Goal: Task Accomplishment & Management: Use online tool/utility

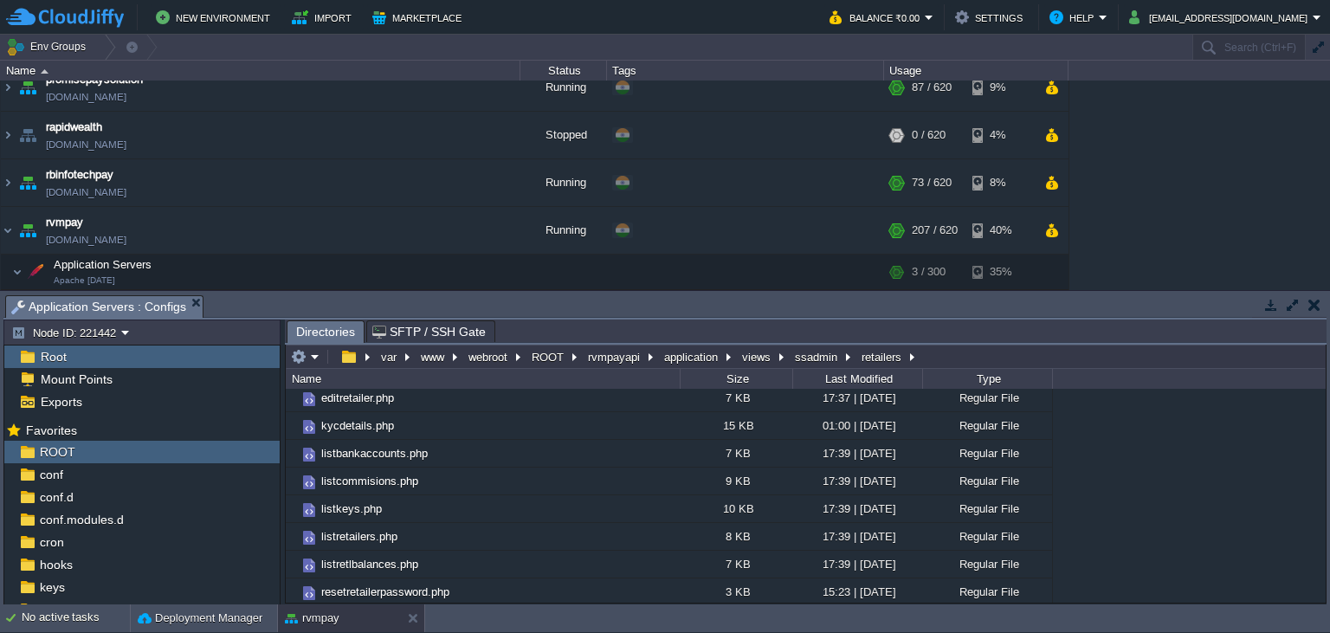
scroll to position [339, 0]
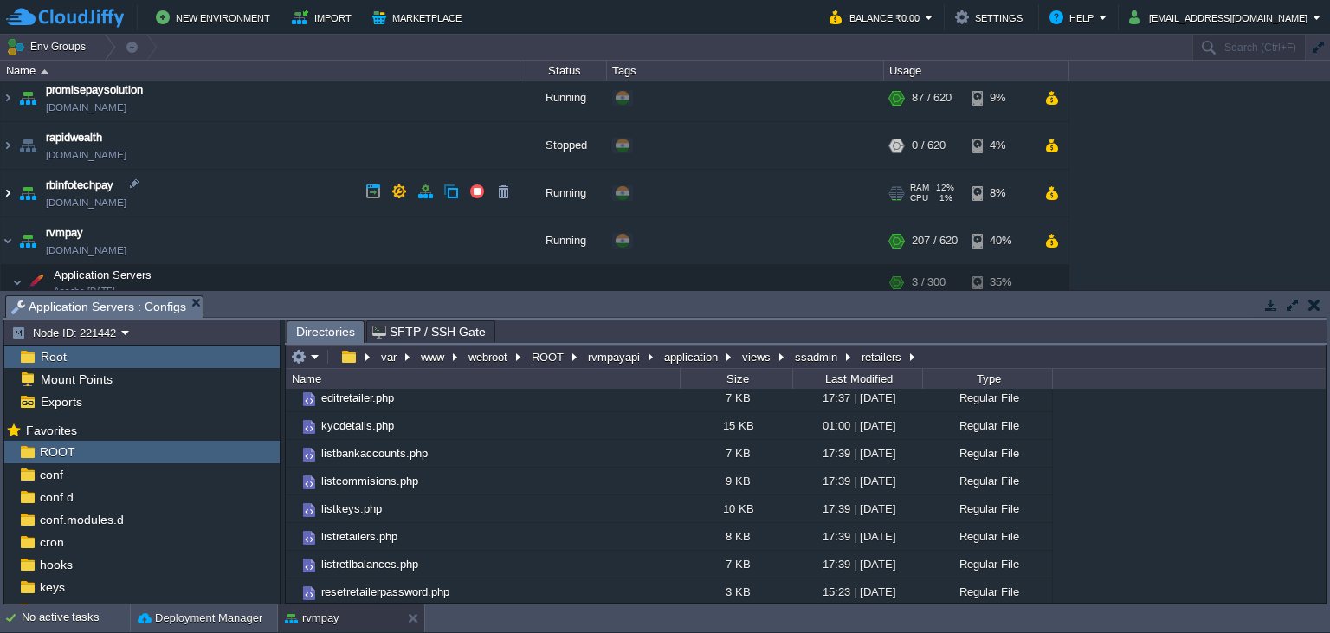
click at [6, 195] on img at bounding box center [8, 193] width 14 height 47
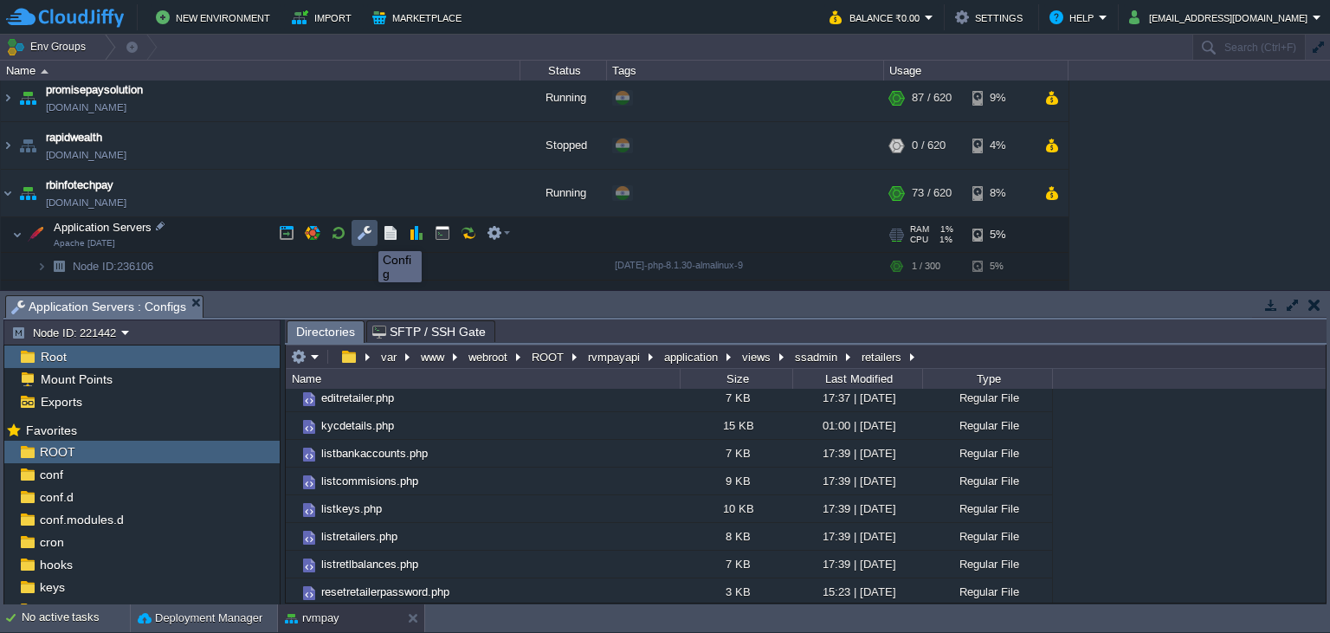
click at [365, 236] on button "button" at bounding box center [365, 233] width 16 height 16
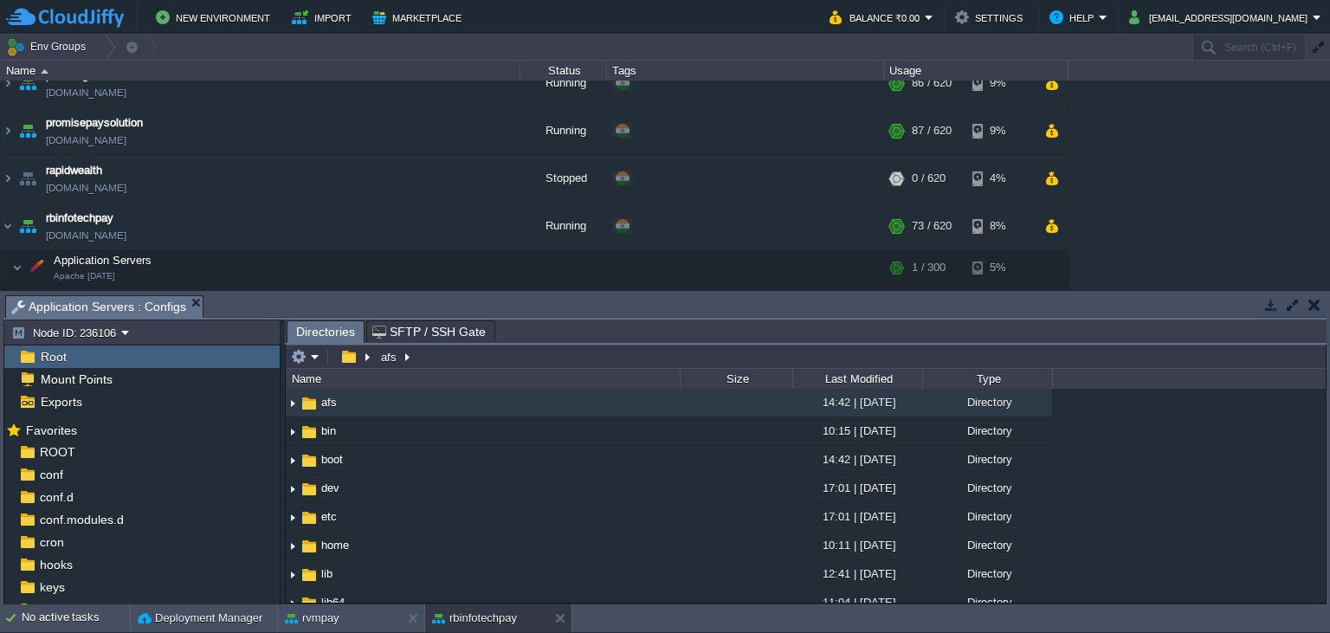
scroll to position [260, 0]
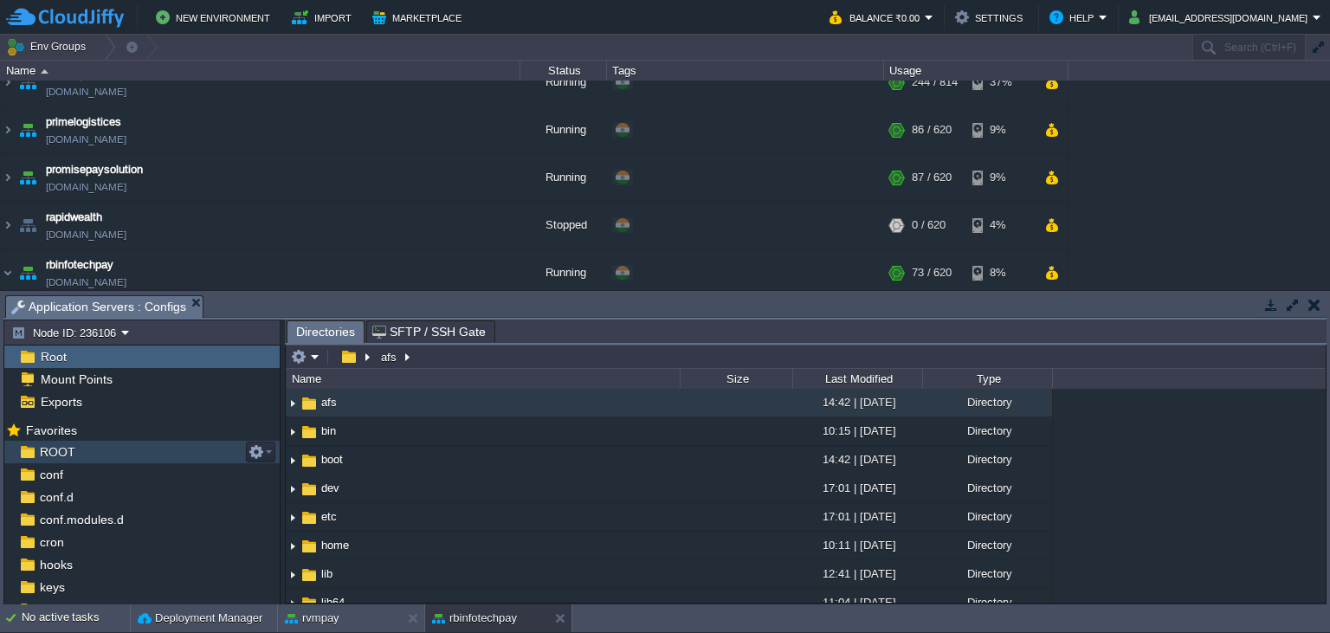
click at [70, 453] on span "ROOT" at bounding box center [57, 452] width 42 height 16
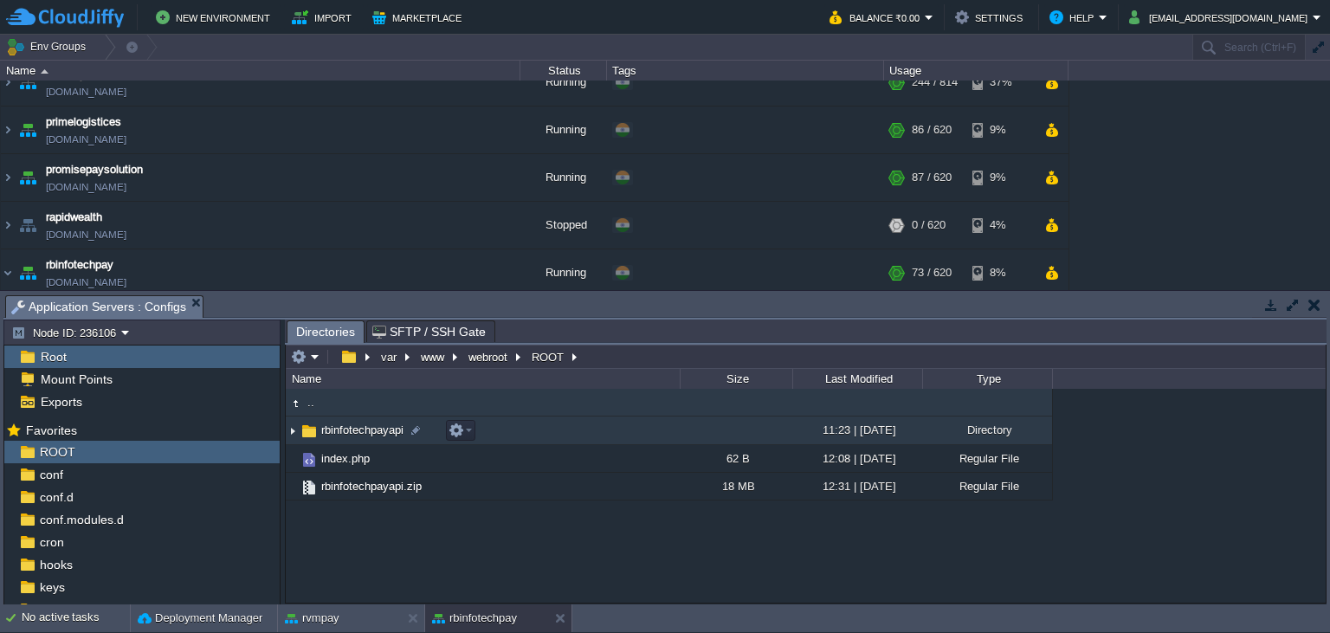
click at [345, 432] on span "rbinfotechpayapi" at bounding box center [362, 430] width 87 height 15
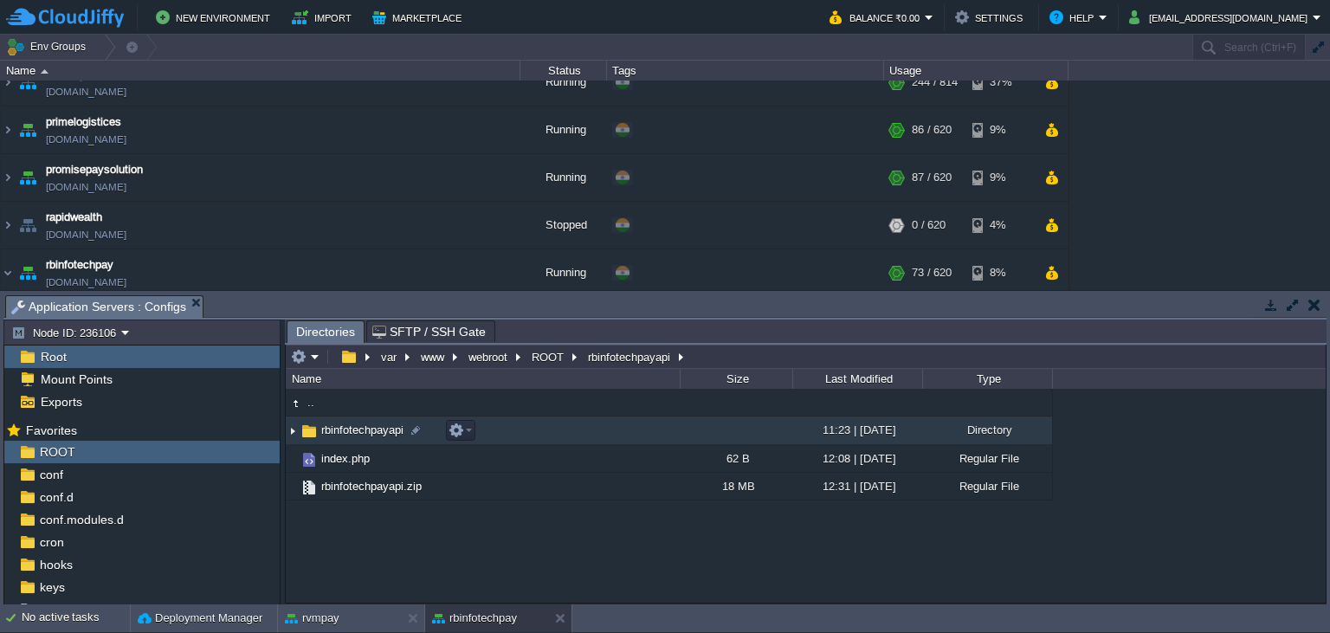
click at [345, 432] on span "rbinfotechpayapi" at bounding box center [362, 430] width 87 height 15
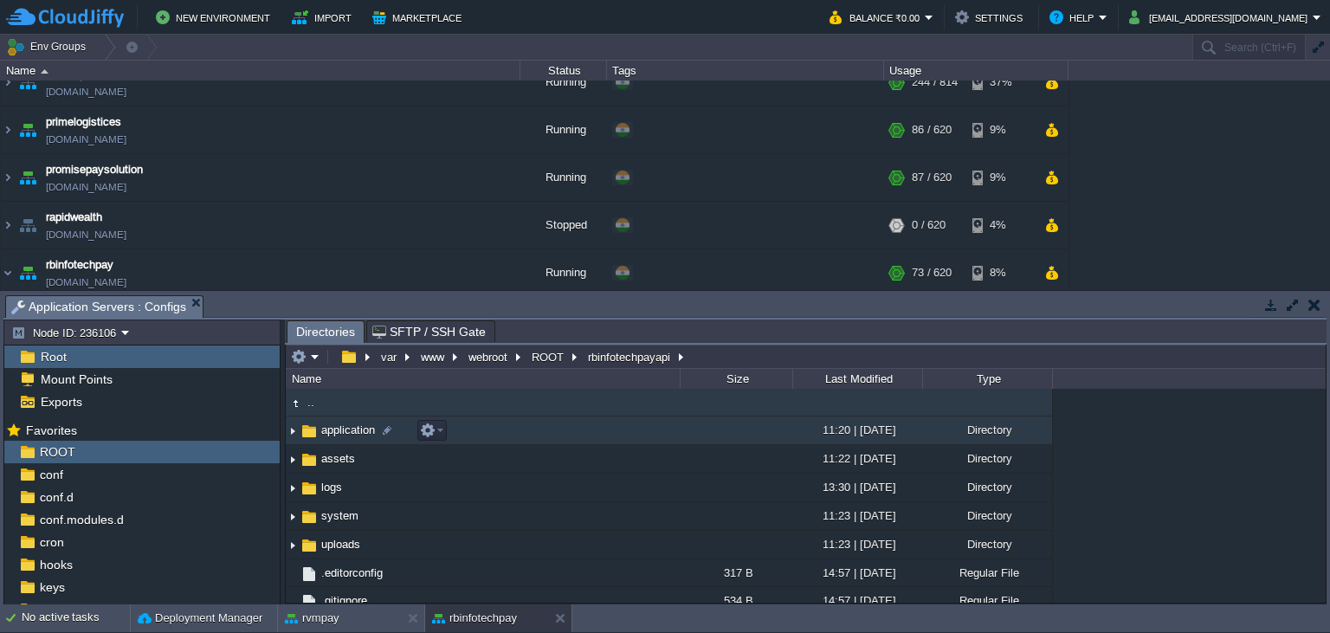
click at [352, 423] on td "application" at bounding box center [483, 431] width 394 height 29
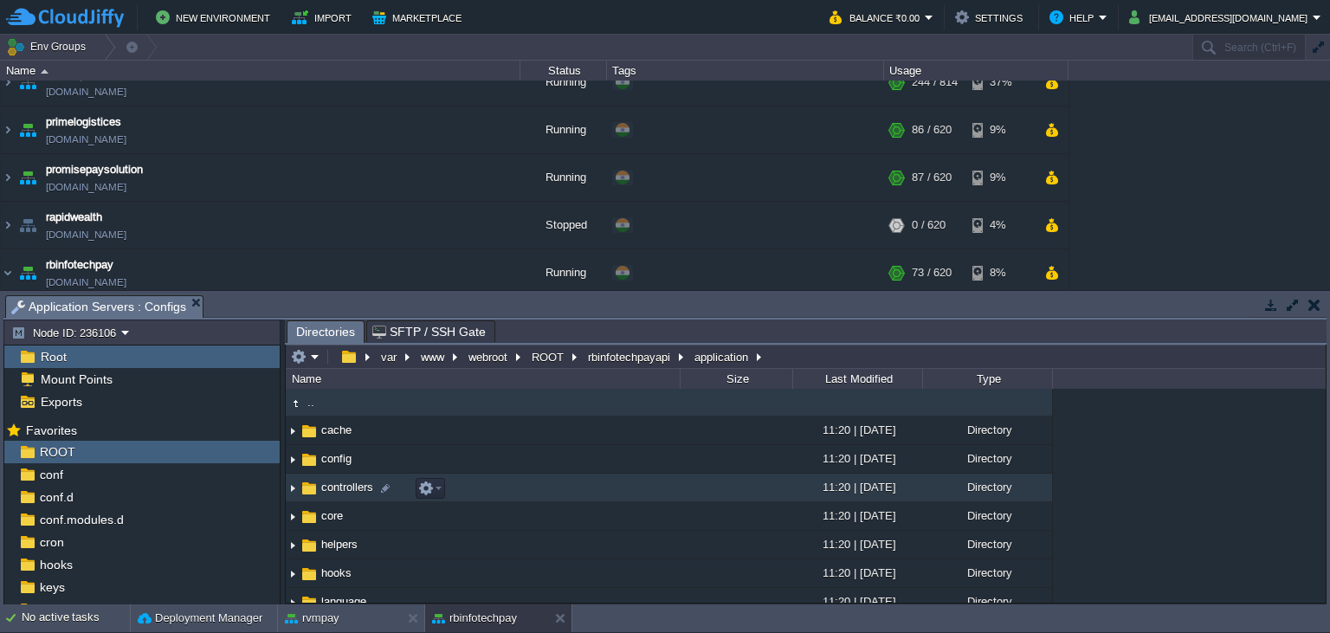
click at [336, 494] on span "controllers" at bounding box center [347, 487] width 57 height 15
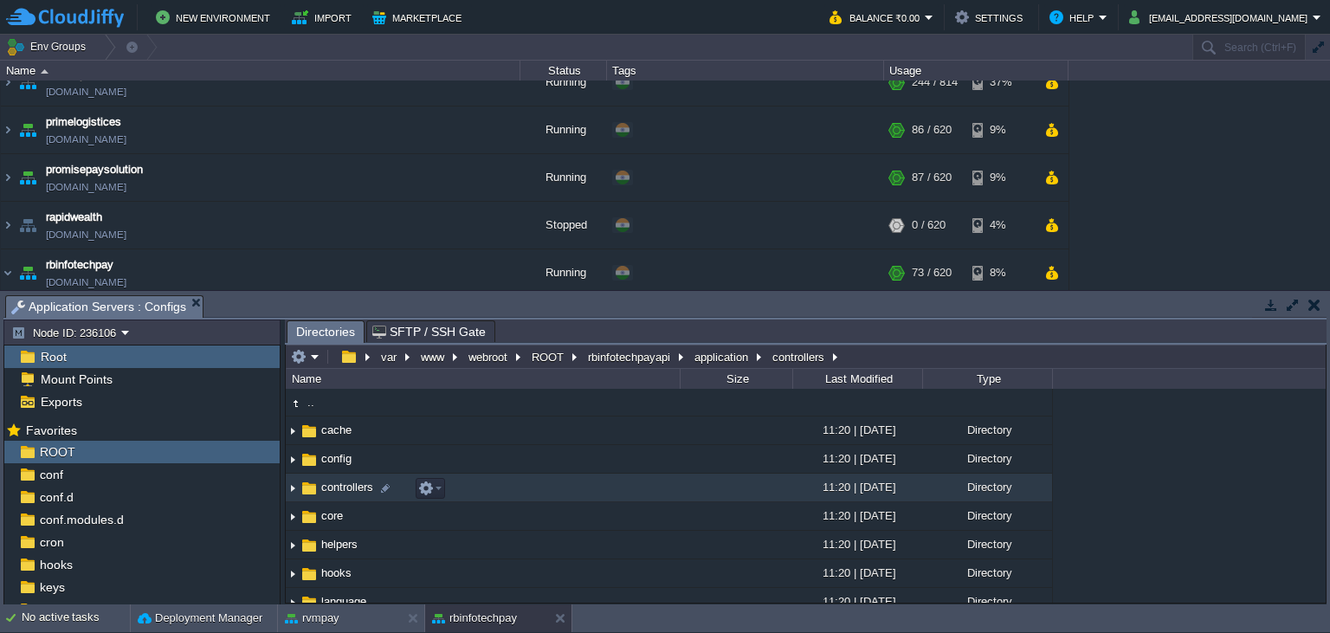
click at [336, 494] on span "controllers" at bounding box center [347, 487] width 57 height 15
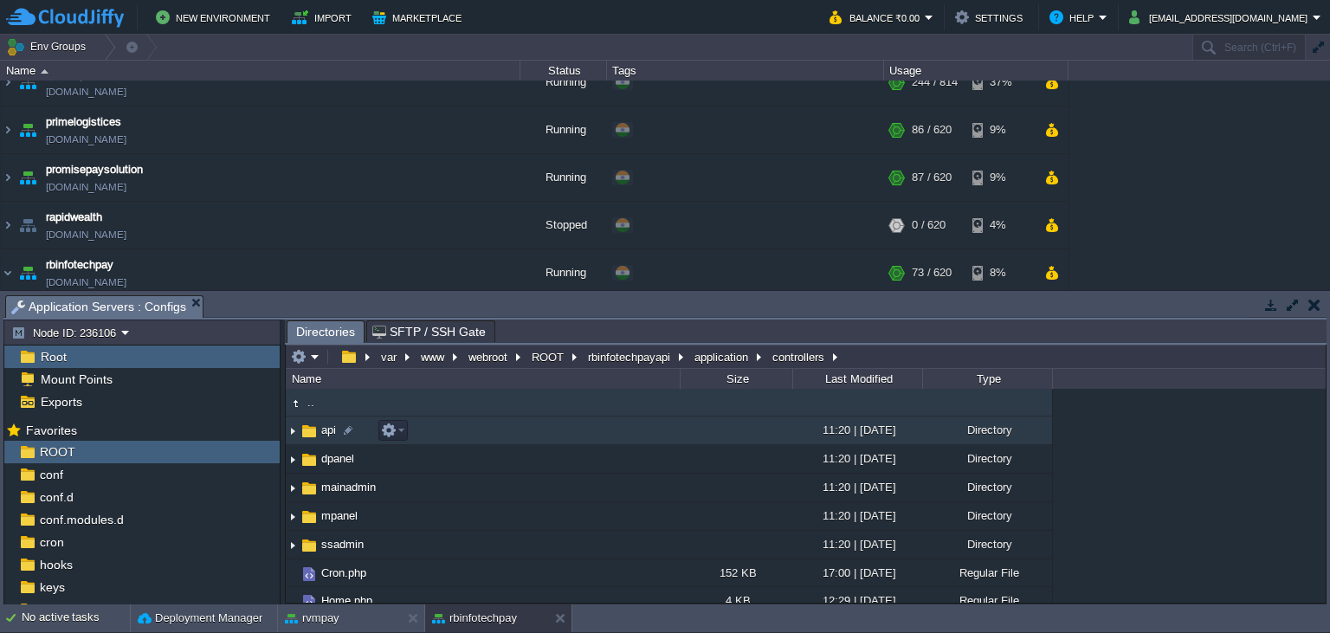
click at [319, 437] on span "api" at bounding box center [329, 430] width 20 height 15
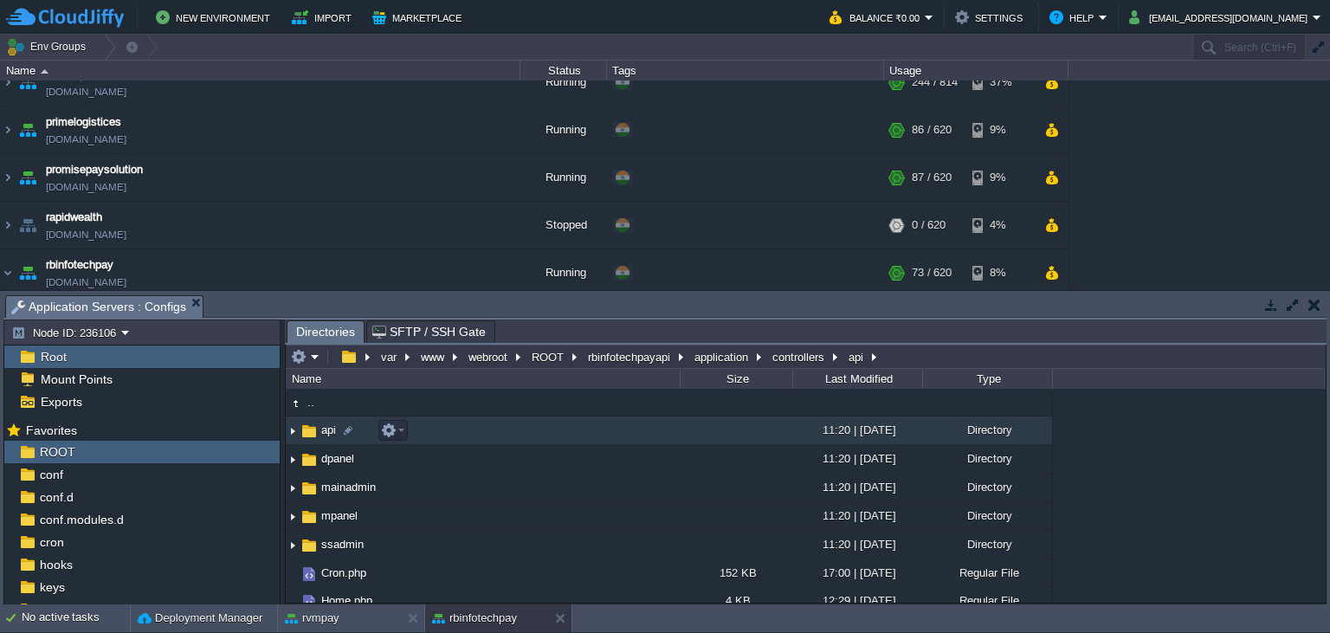
click at [319, 437] on span "api" at bounding box center [329, 430] width 20 height 15
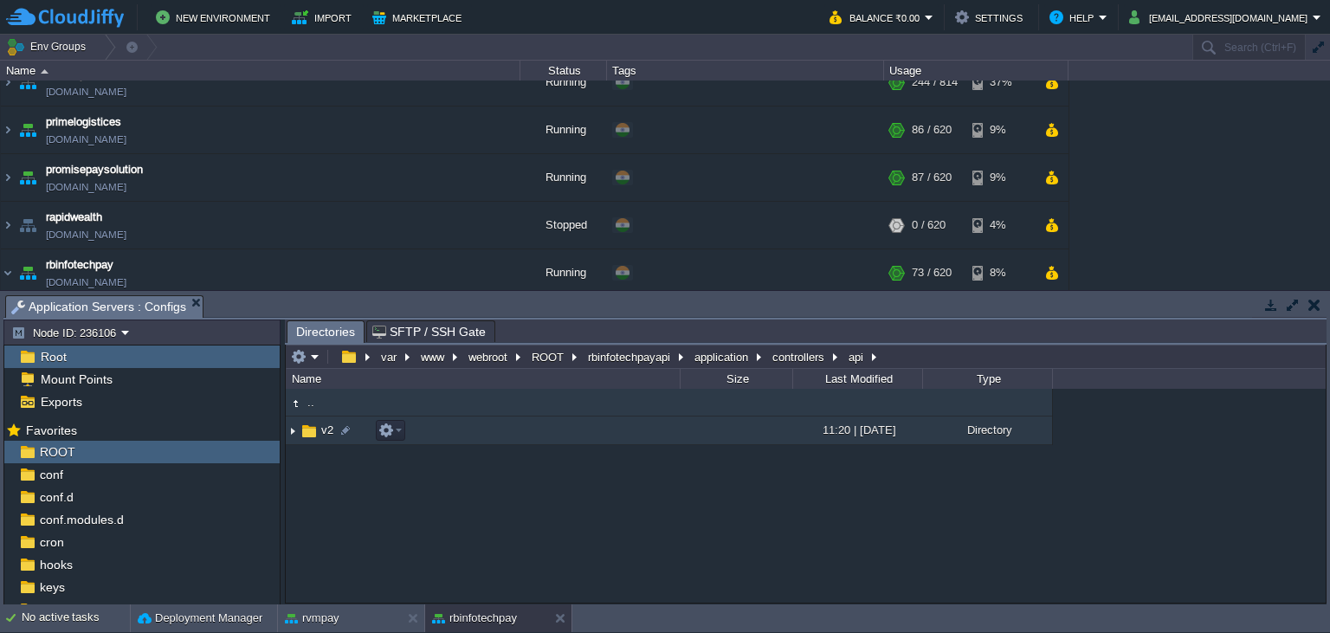
click at [324, 432] on span "v2" at bounding box center [327, 430] width 17 height 15
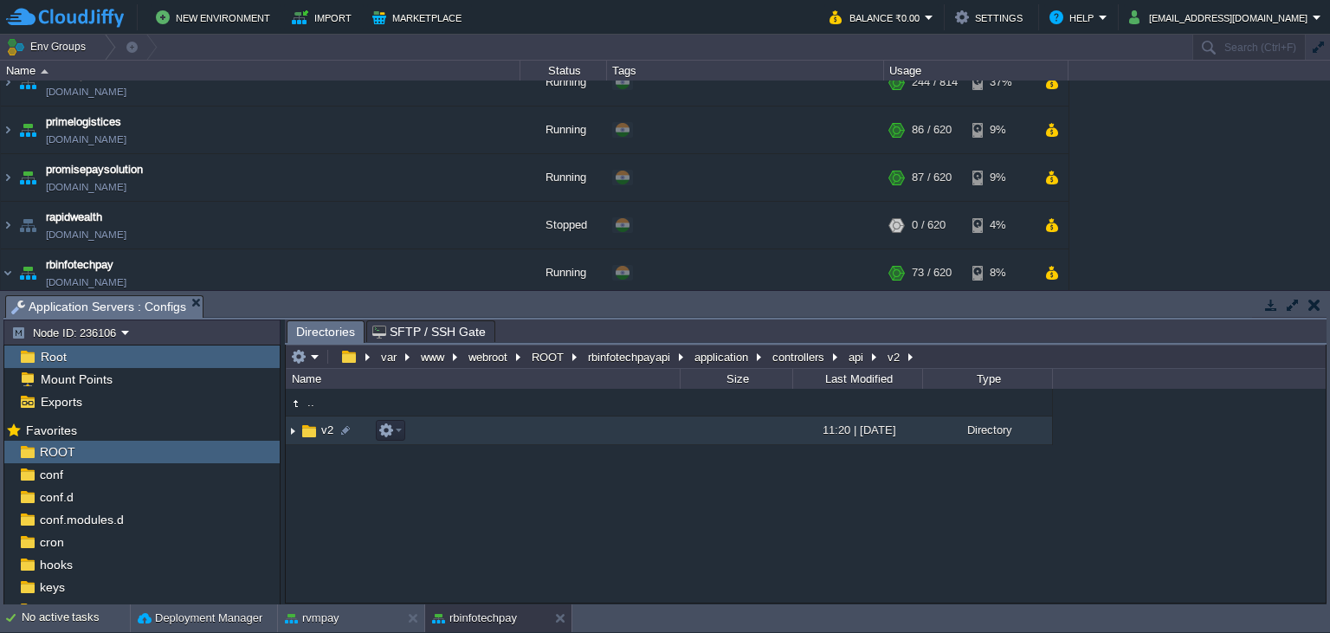
click at [324, 431] on span "v2" at bounding box center [327, 430] width 17 height 15
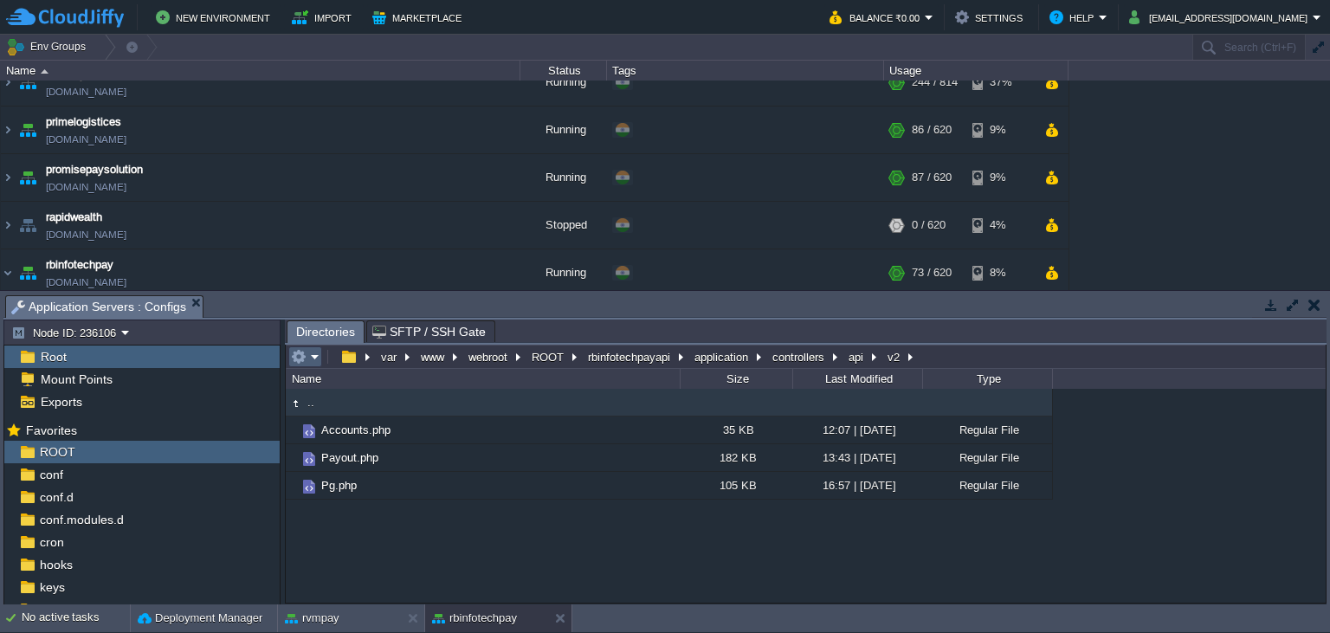
click at [309, 357] on em at bounding box center [305, 357] width 29 height 16
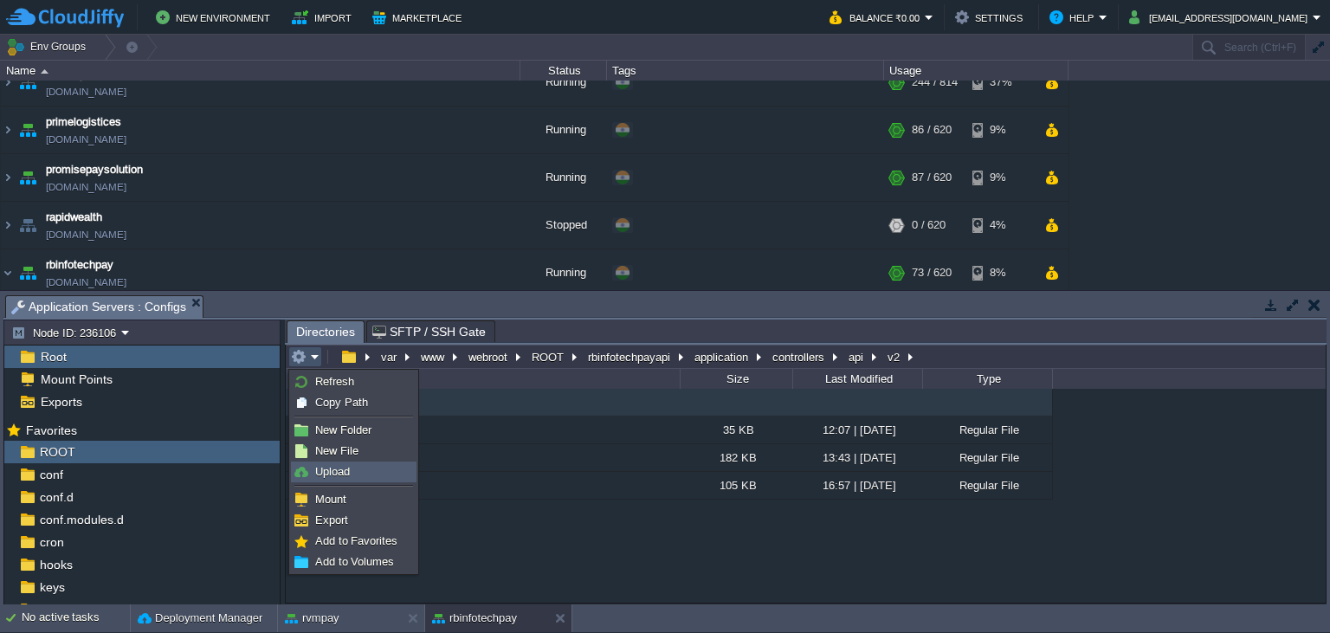
click at [341, 468] on span "Upload" at bounding box center [332, 471] width 35 height 13
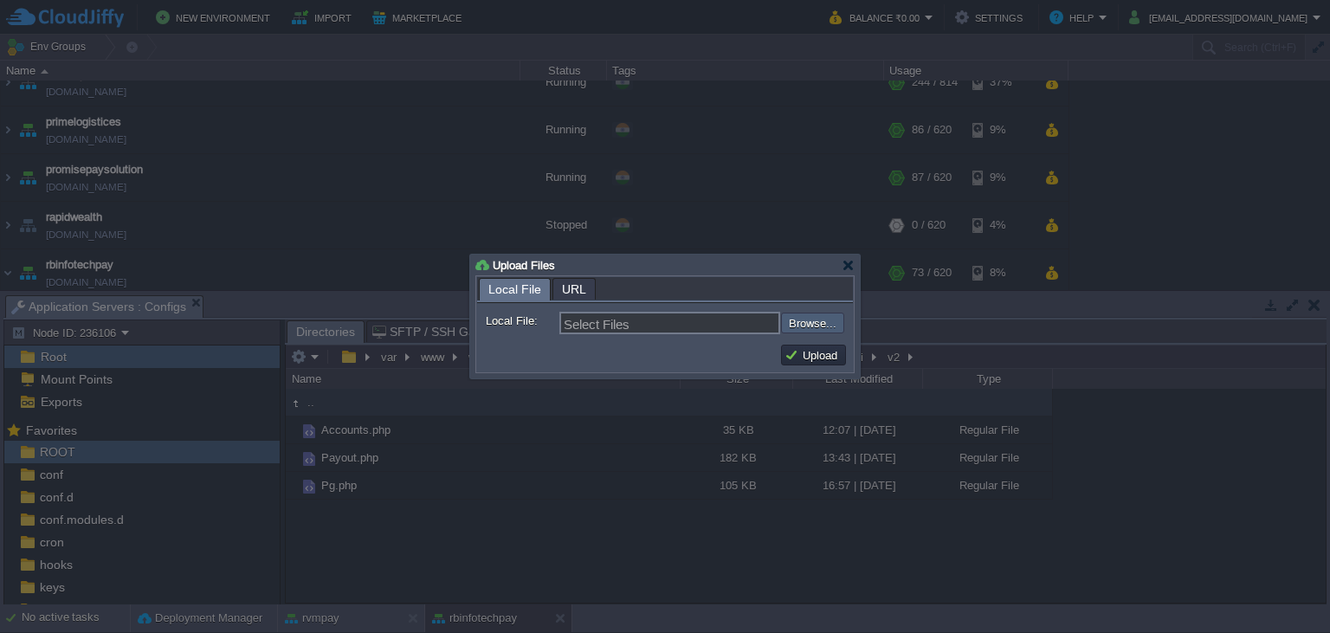
click at [802, 324] on input "file" at bounding box center [734, 323] width 219 height 21
type input "C:\fakepath\Payout.php"
type input "Payout.php"
click at [818, 357] on button "Upload" at bounding box center [814, 355] width 58 height 16
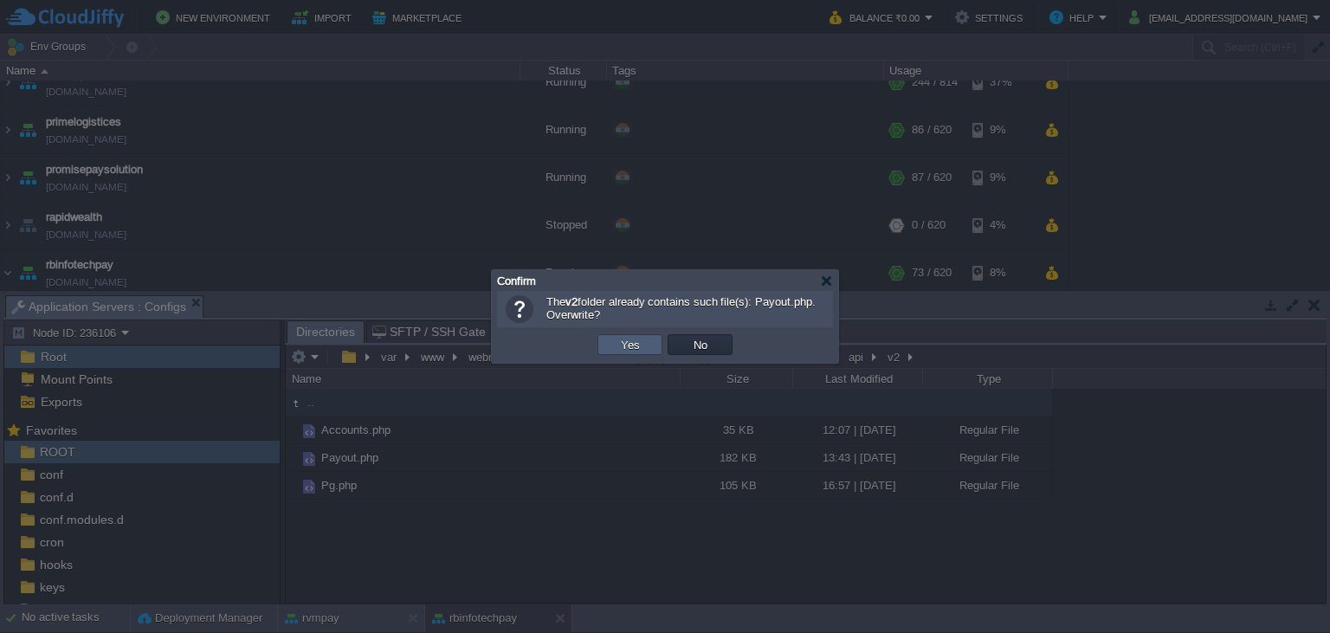
click at [649, 349] on td "Yes" at bounding box center [629, 344] width 65 height 21
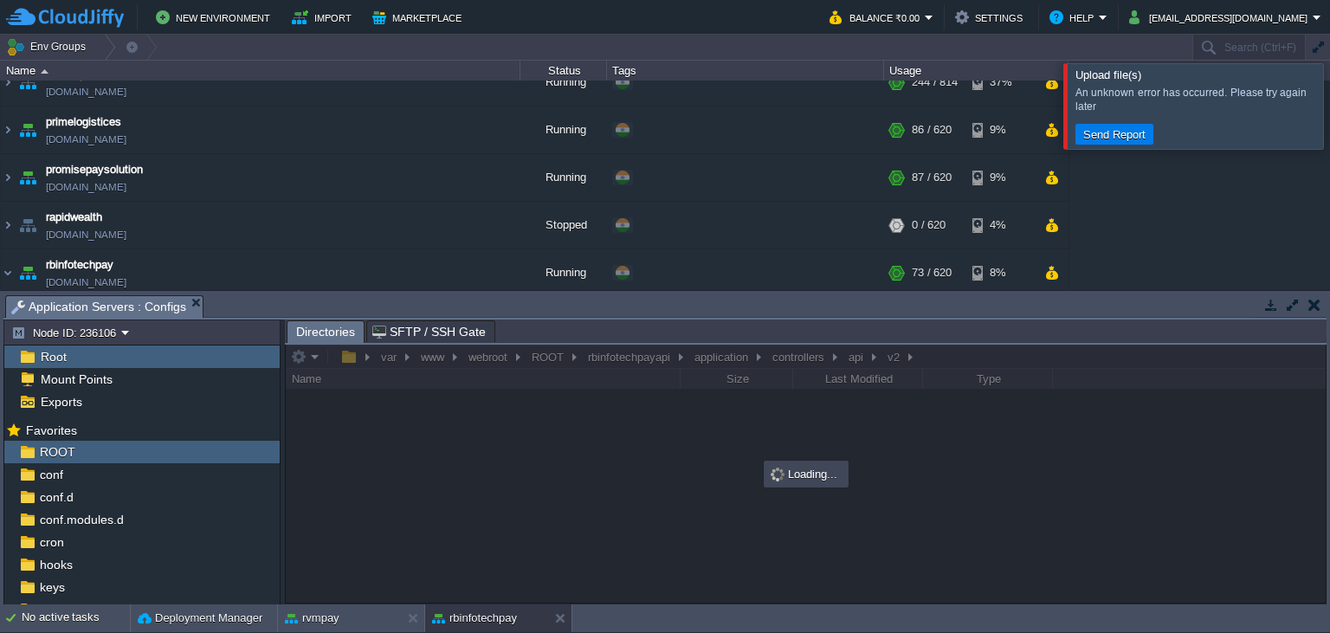
click at [1329, 110] on div at bounding box center [1351, 105] width 0 height 85
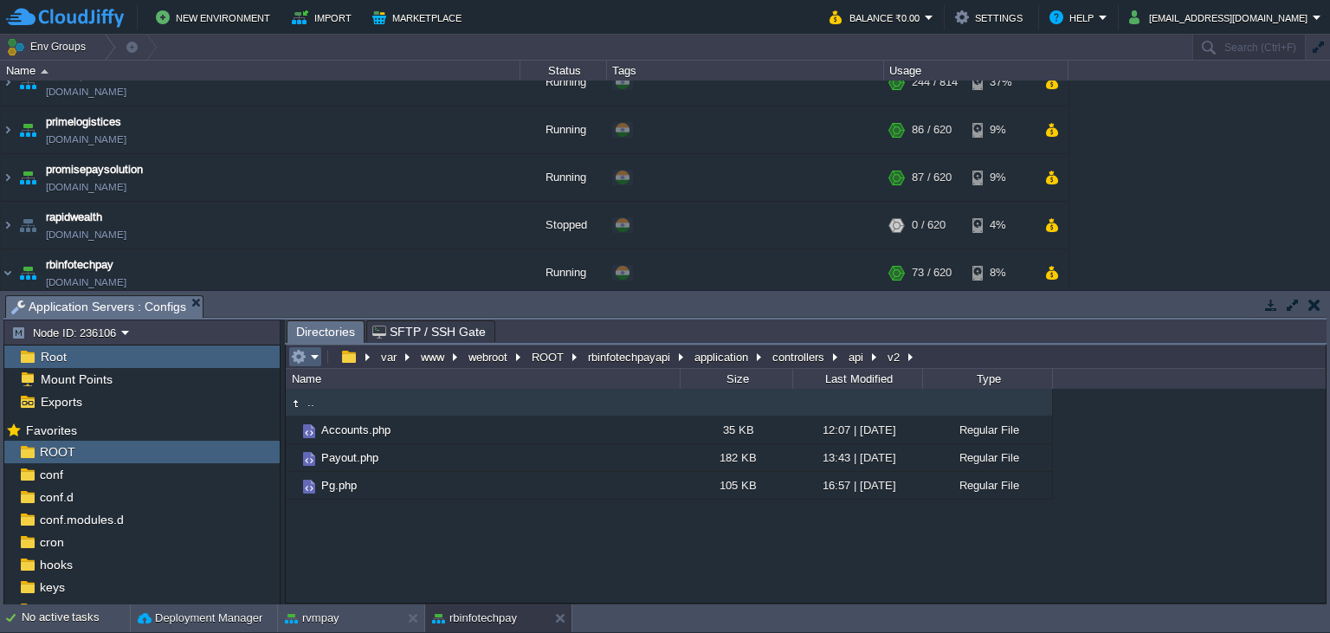
click at [313, 360] on em at bounding box center [305, 357] width 29 height 16
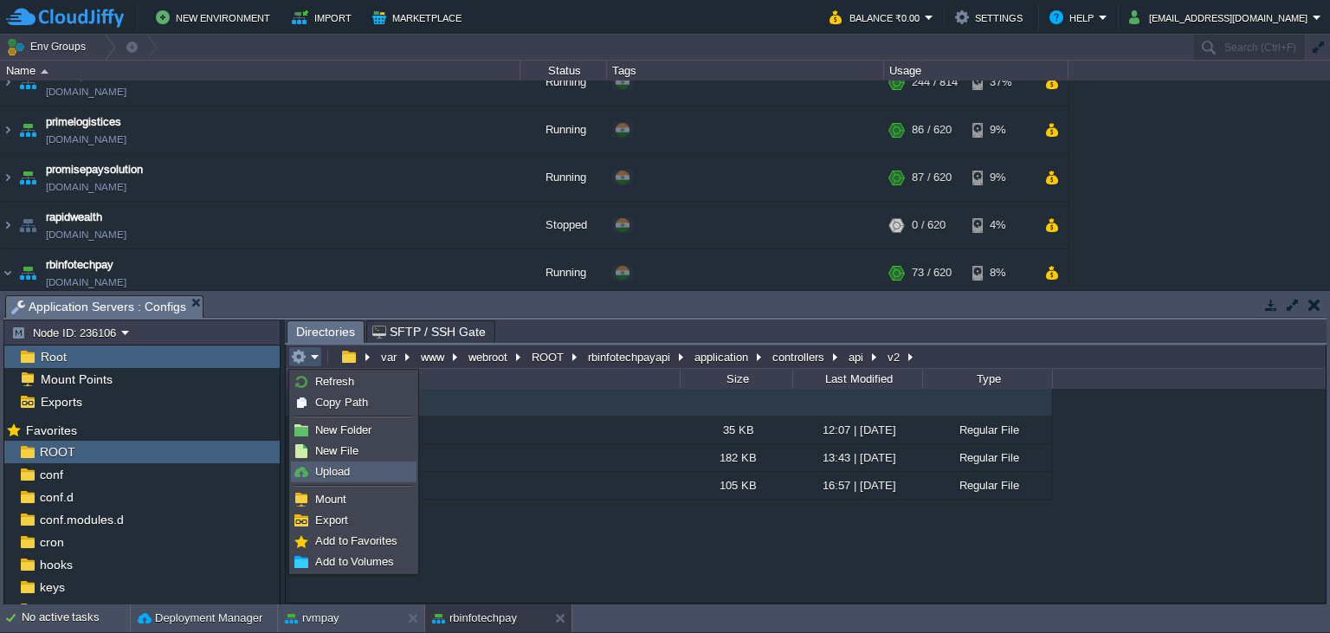
click at [348, 474] on span "Upload" at bounding box center [332, 471] width 35 height 13
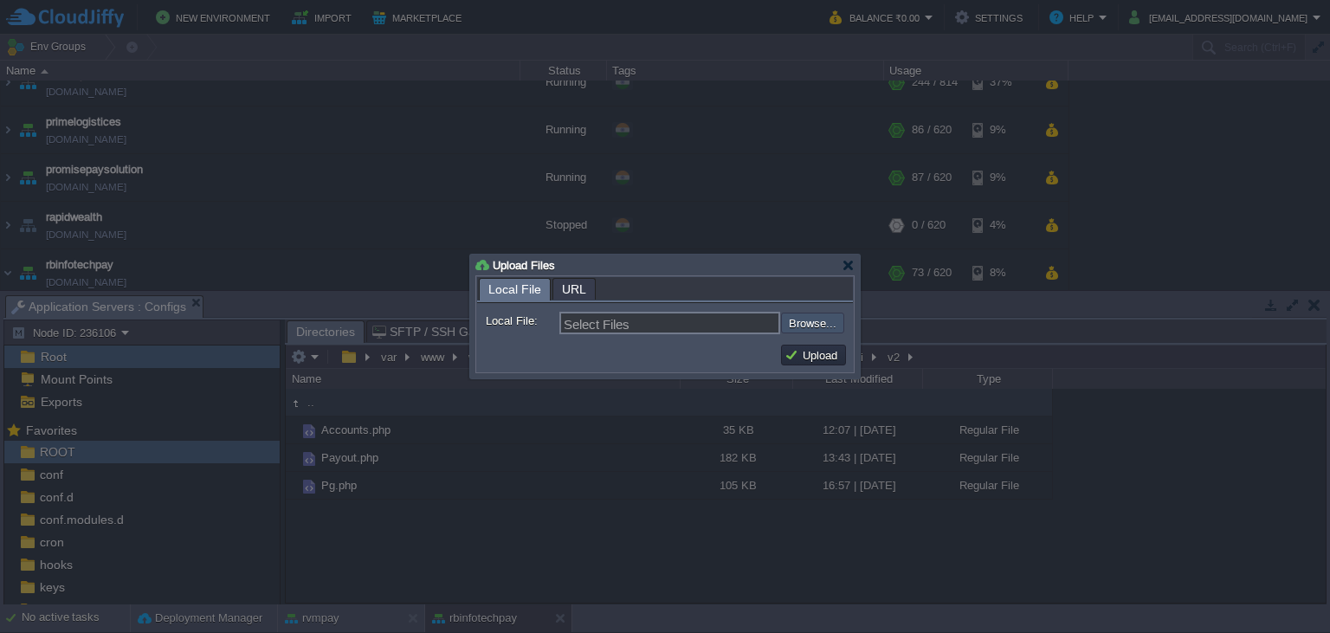
click at [809, 332] on input "file" at bounding box center [734, 323] width 219 height 21
type input "C:\fakepath\Payout.php"
type input "Payout.php"
click at [820, 355] on button "Upload" at bounding box center [814, 355] width 58 height 16
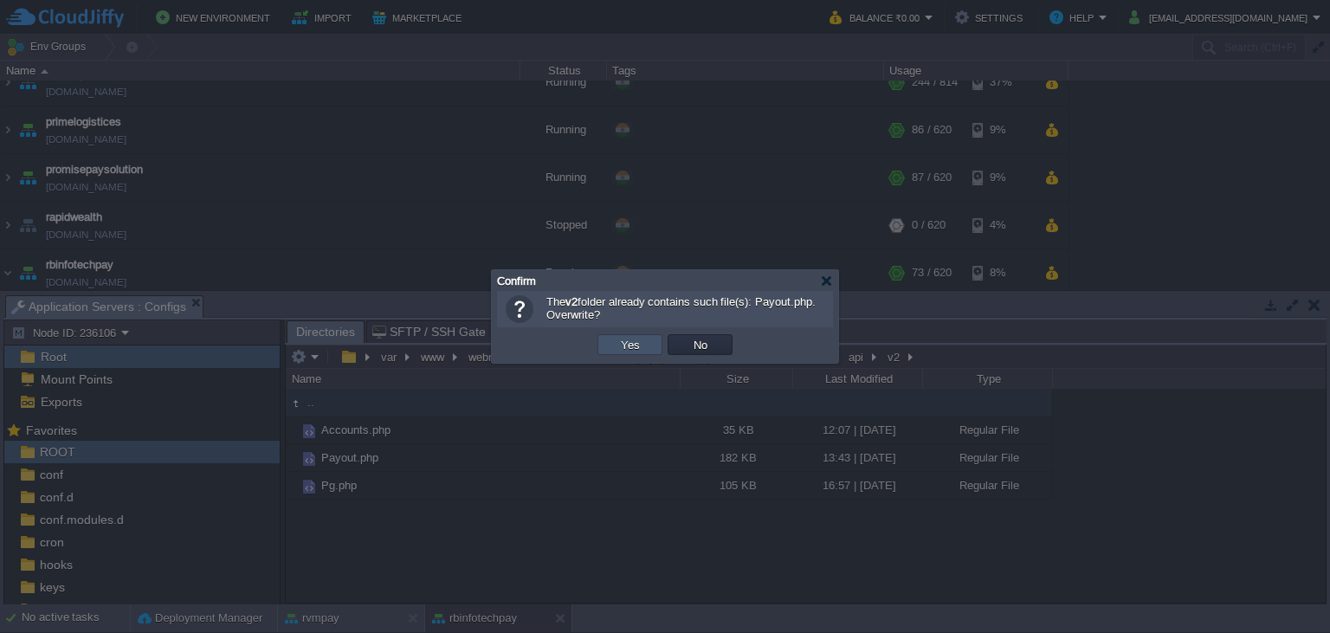
click at [642, 342] on button "Yes" at bounding box center [630, 345] width 29 height 16
